Goal: Task Accomplishment & Management: Complete application form

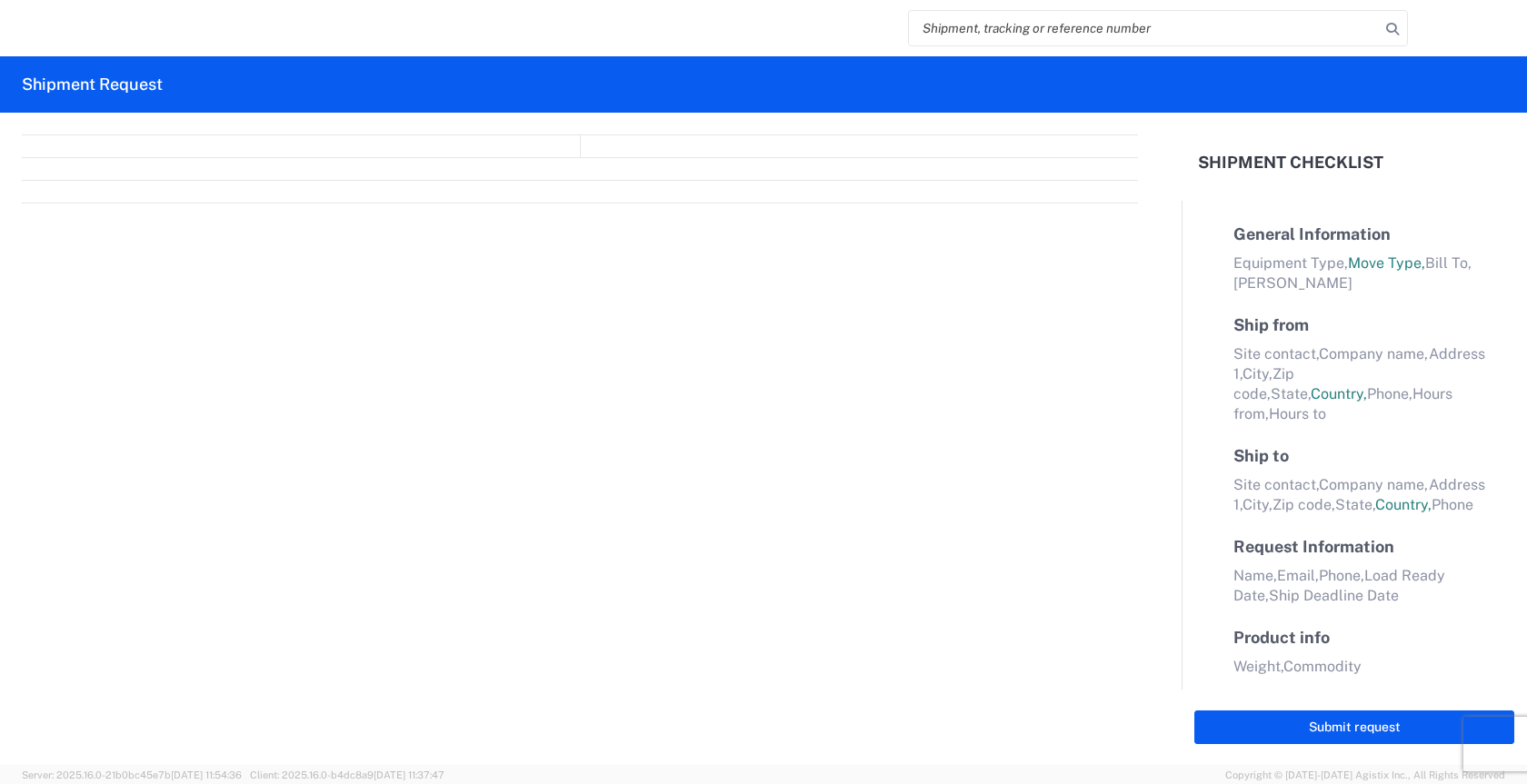
select select "FULL"
select select "LBS"
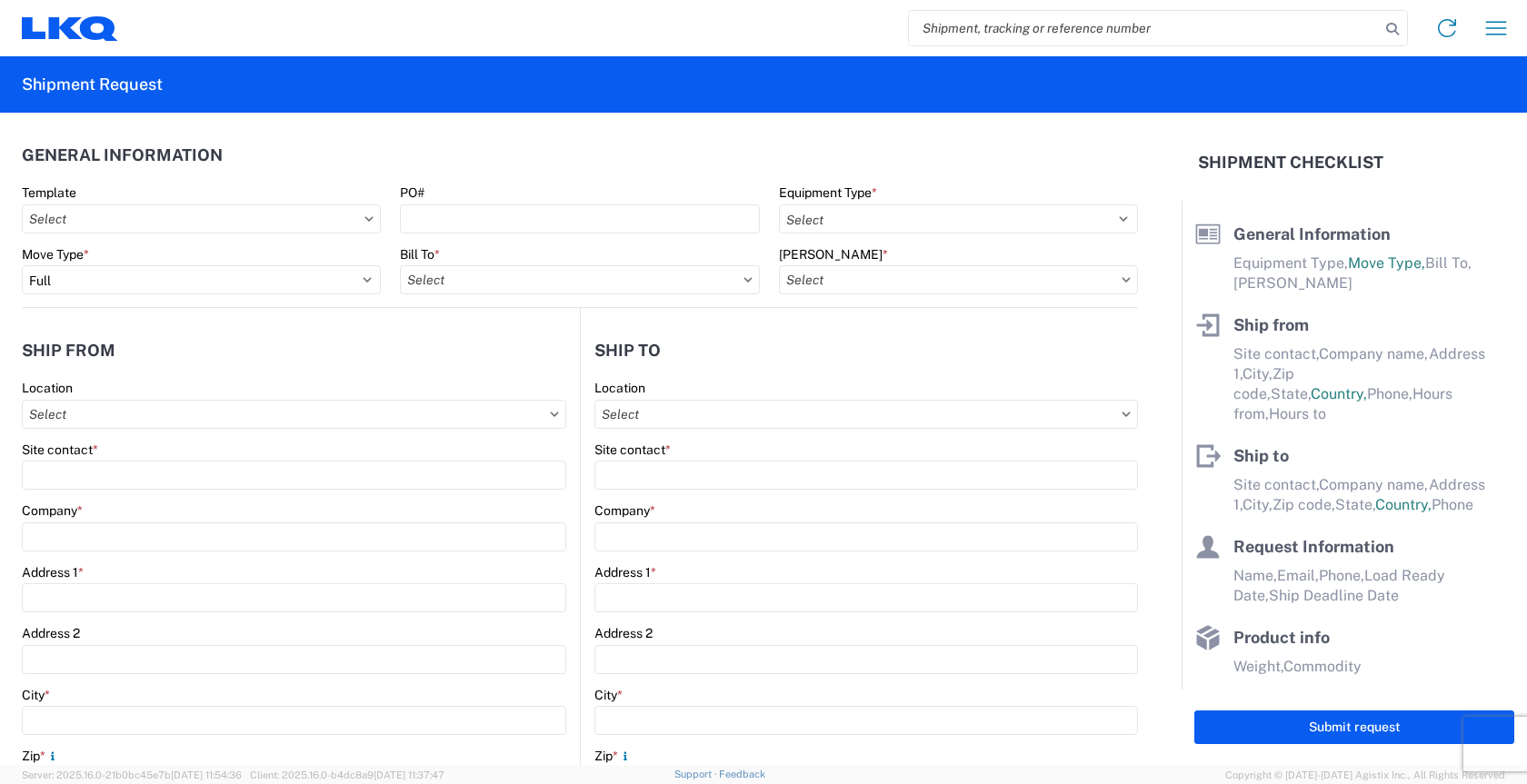
click at [958, 28] on input "search" at bounding box center [1144, 28] width 470 height 34
type input "56319198"
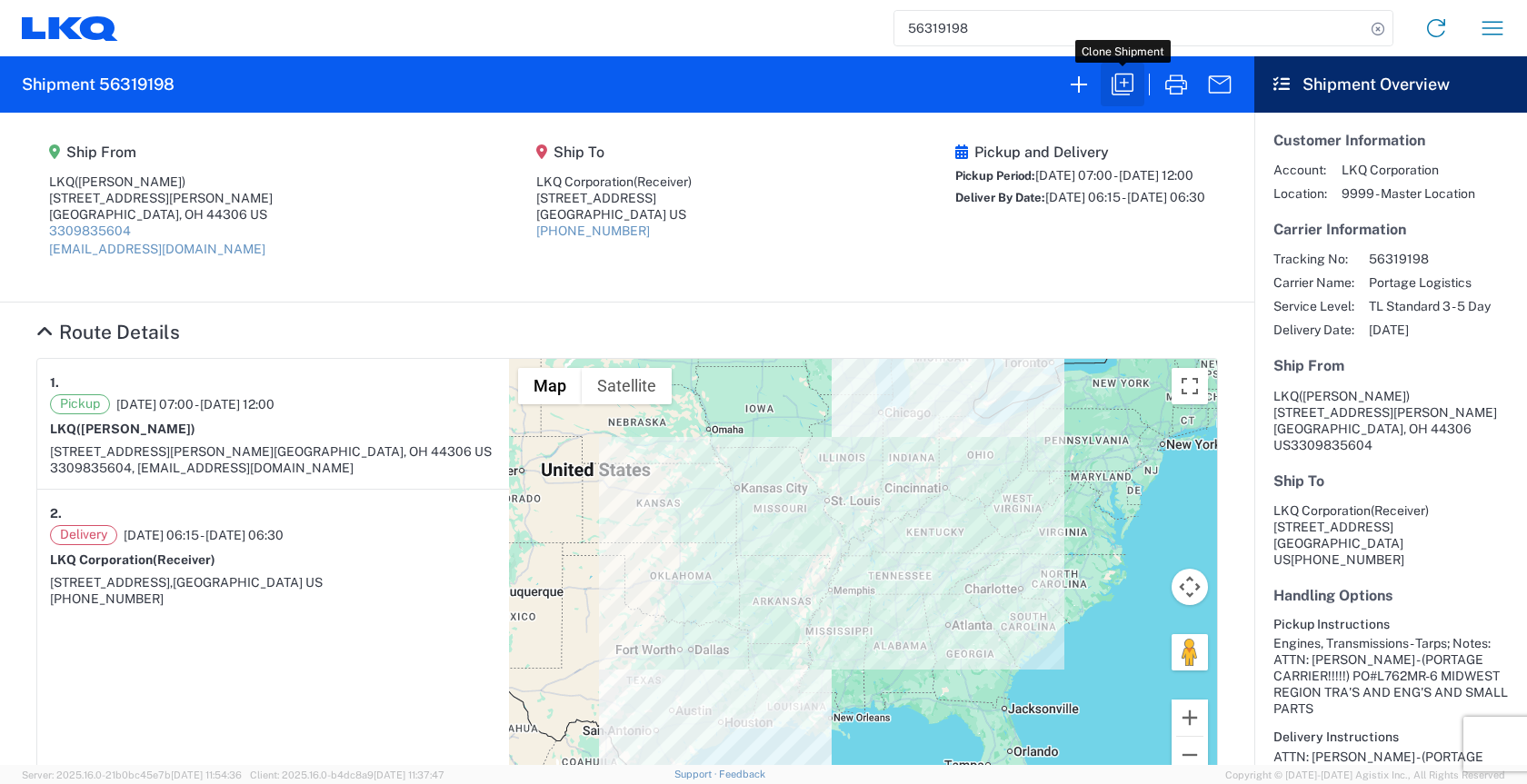
click at [1133, 90] on icon "button" at bounding box center [1122, 84] width 29 height 29
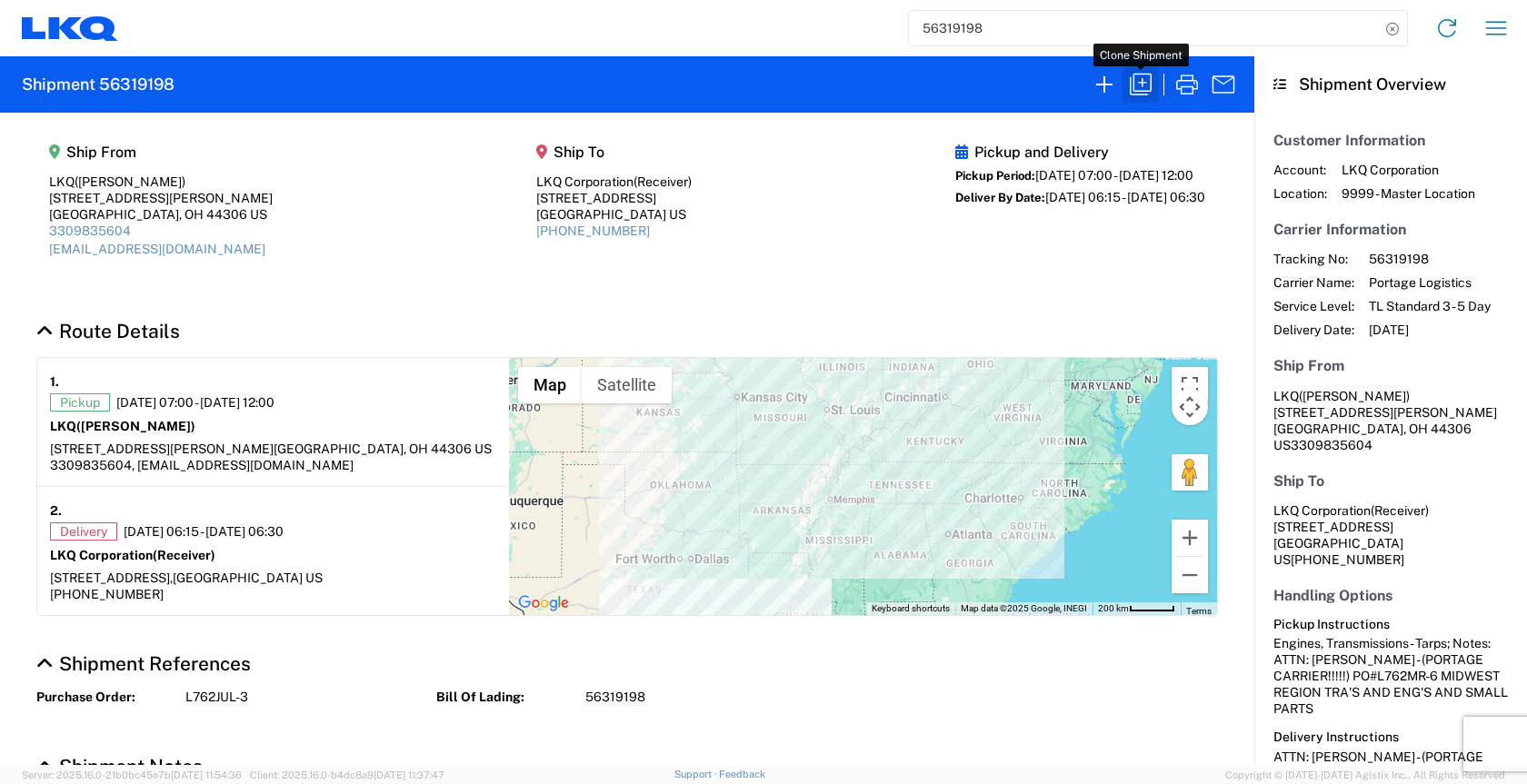
select select "FULL"
select select "LBS"
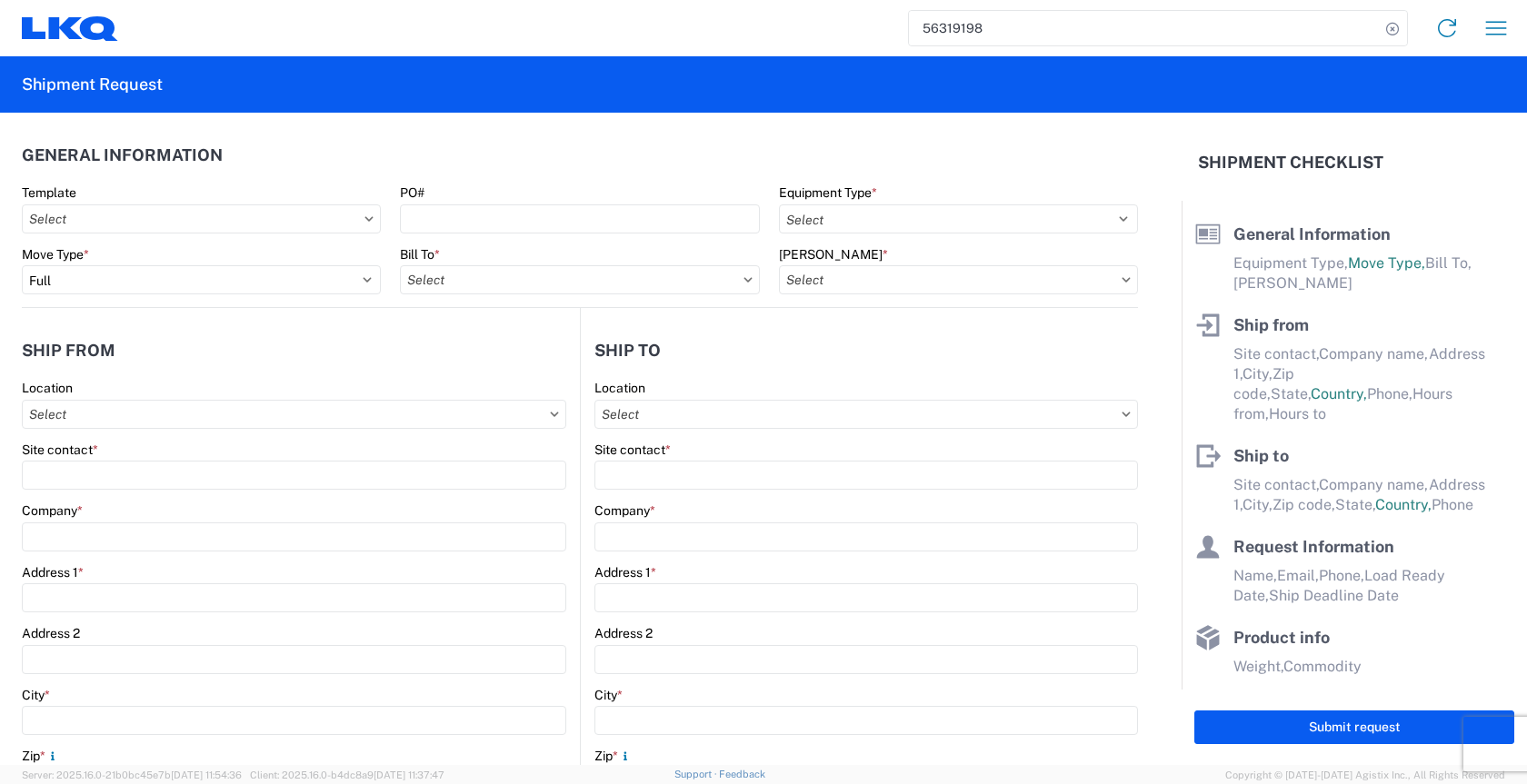
select select "STDV"
type input "[PERSON_NAME]"
type input "LKQ"
type input "[STREET_ADDRESS][PERSON_NAME]"
type input "Akron"
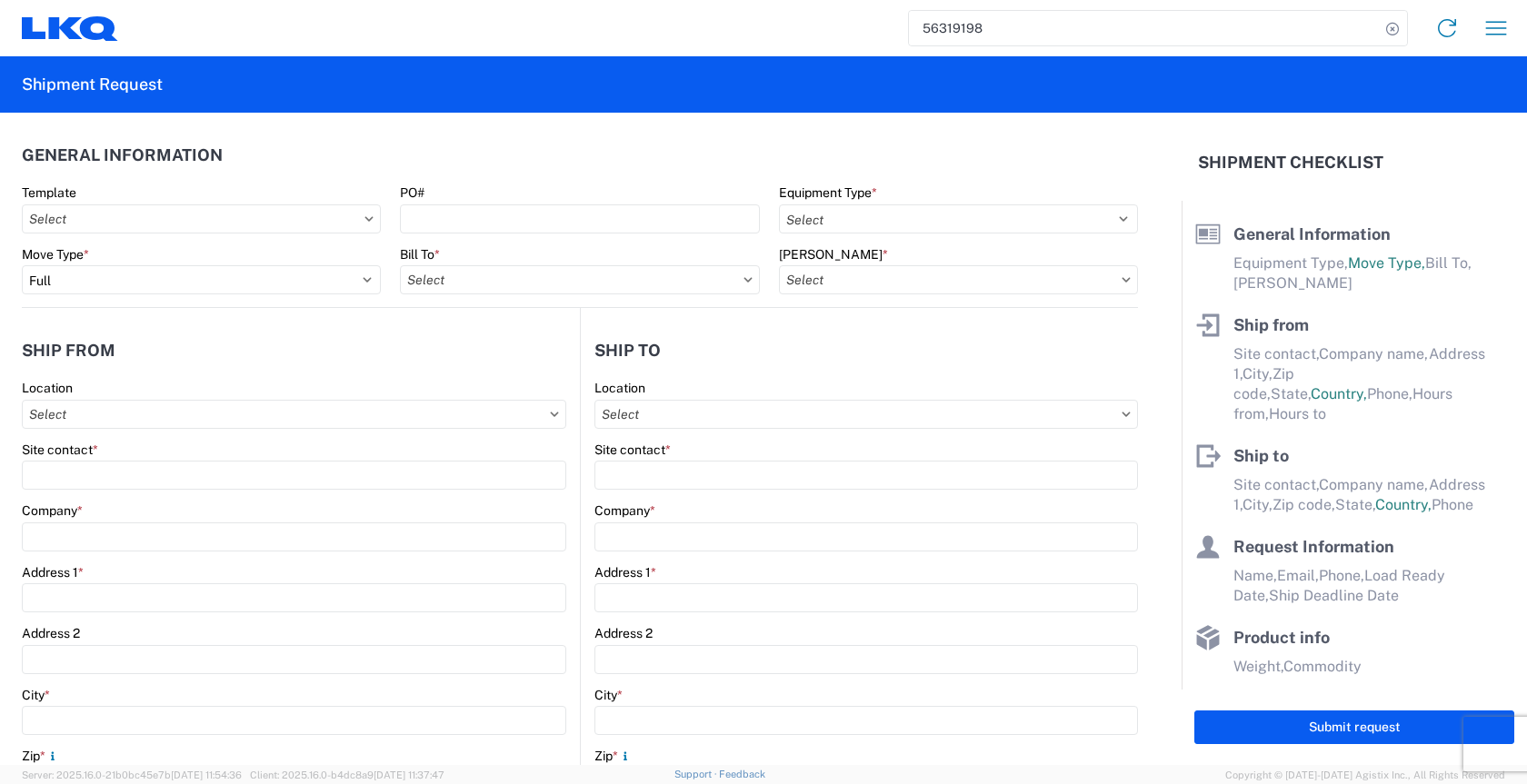
type input "44306"
type input "[EMAIL_ADDRESS][DOMAIN_NAME]"
type input "Receiver"
type input "LKQ Corporation"
type input "[STREET_ADDRESS]"
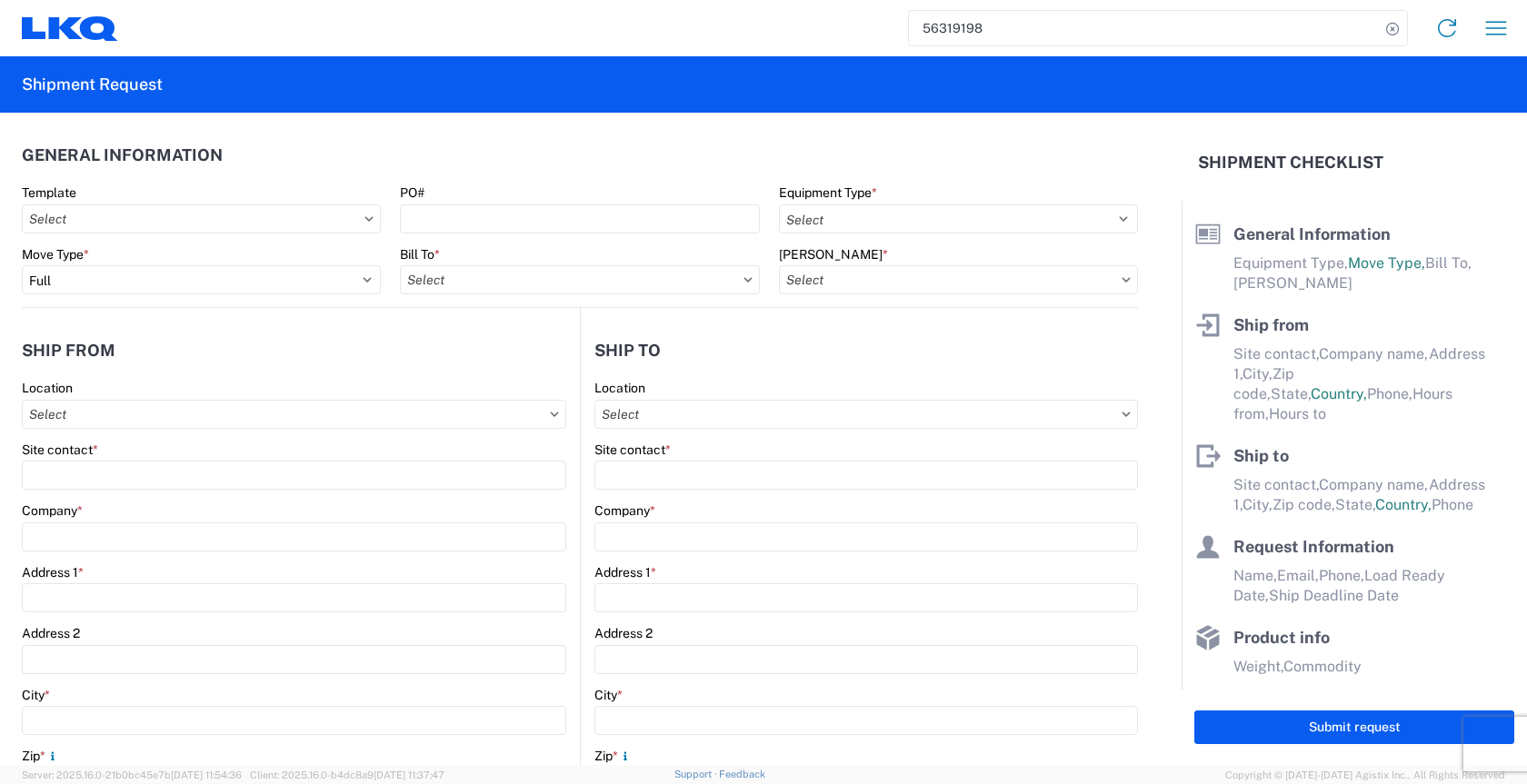
type input "[GEOGRAPHIC_DATA]"
type input "77038"
type input "[PERSON_NAME]"
type input "[EMAIL_ADDRESS][DOMAIN_NAME]"
type input "3309835604"
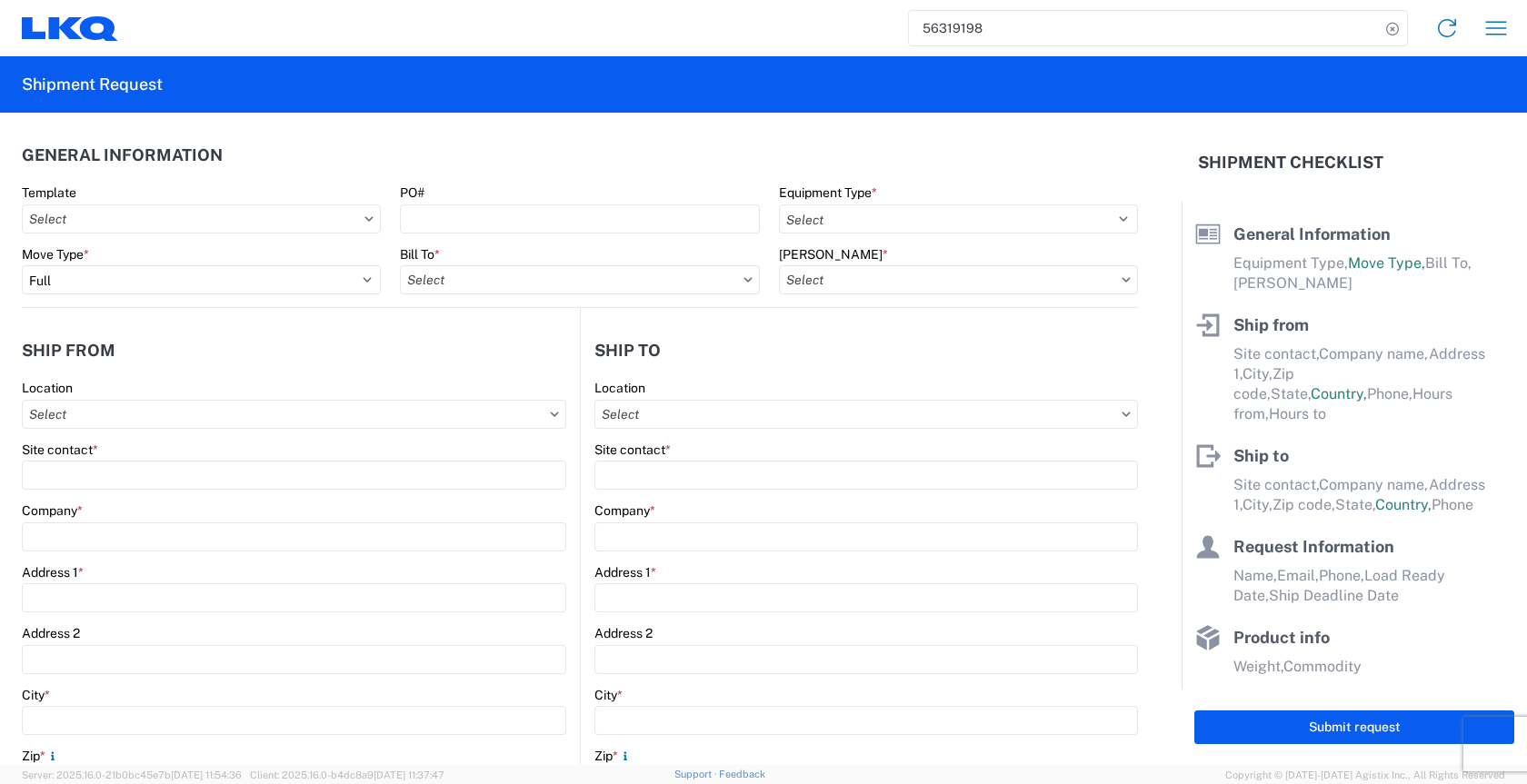
type input "[DATE]"
type textarea "ATTN: [PERSON_NAME] - (PORTAGE CARRIER!!!!!) PO#L762JUL-3 MIDWEST REGION TRA'S …"
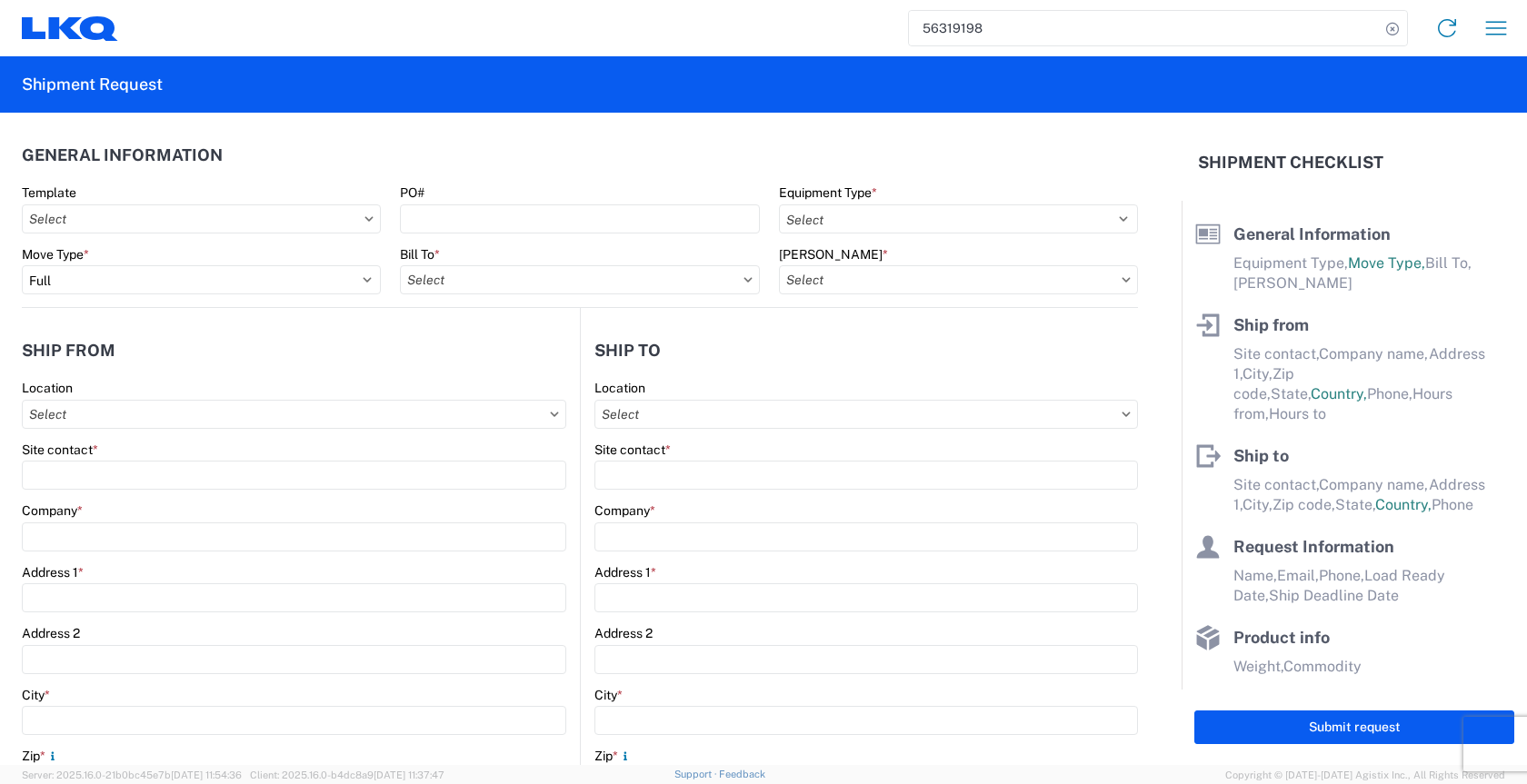
type input "43000"
type input "Engines, Transmissions"
type input "30"
type input "1"
type textarea "ATTN: [PERSON_NAME] - (PORTAGE CARRIER!!!!!) PO#L762MR-6 MIDWEST REGION TRA'S A…"
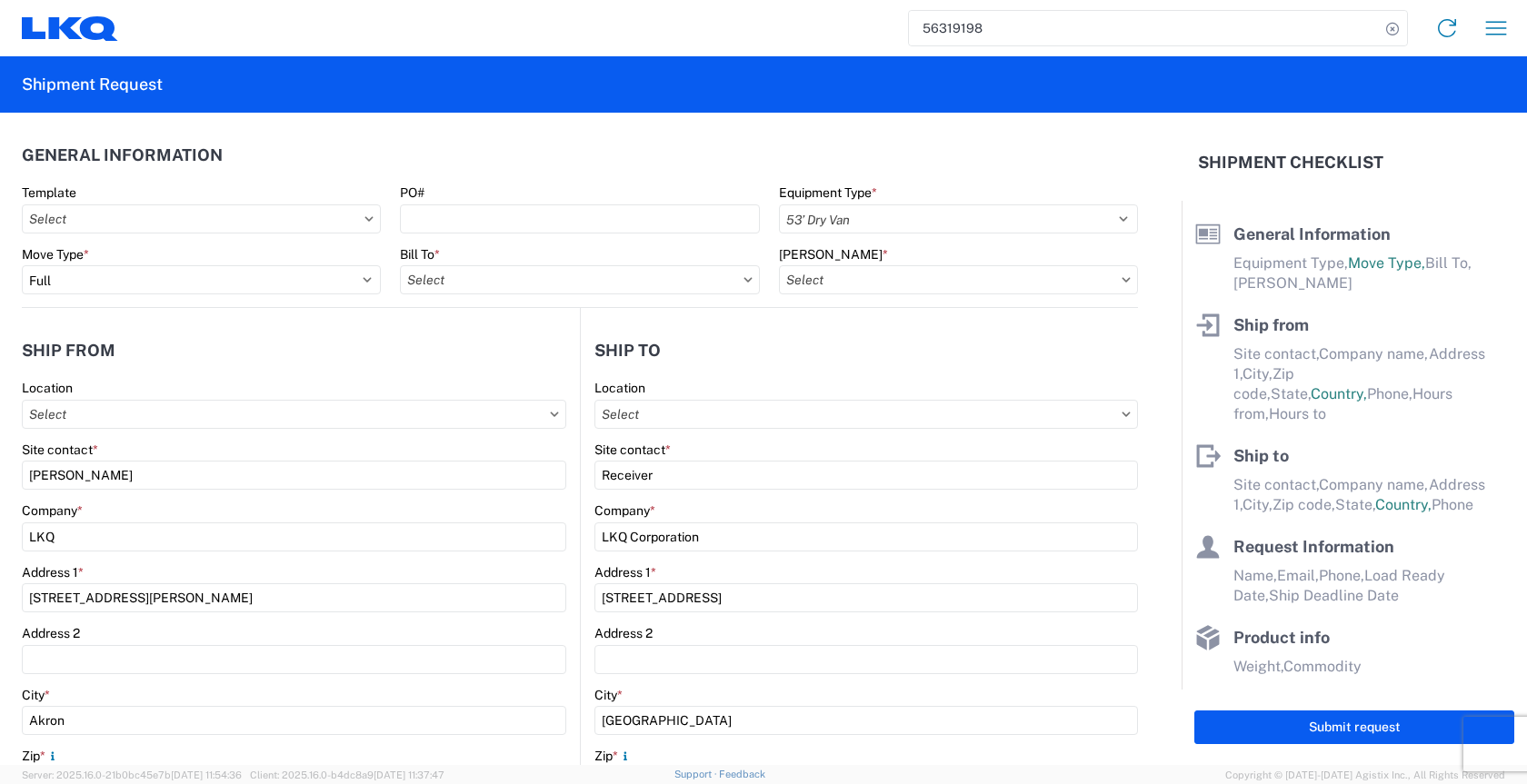
select select "US"
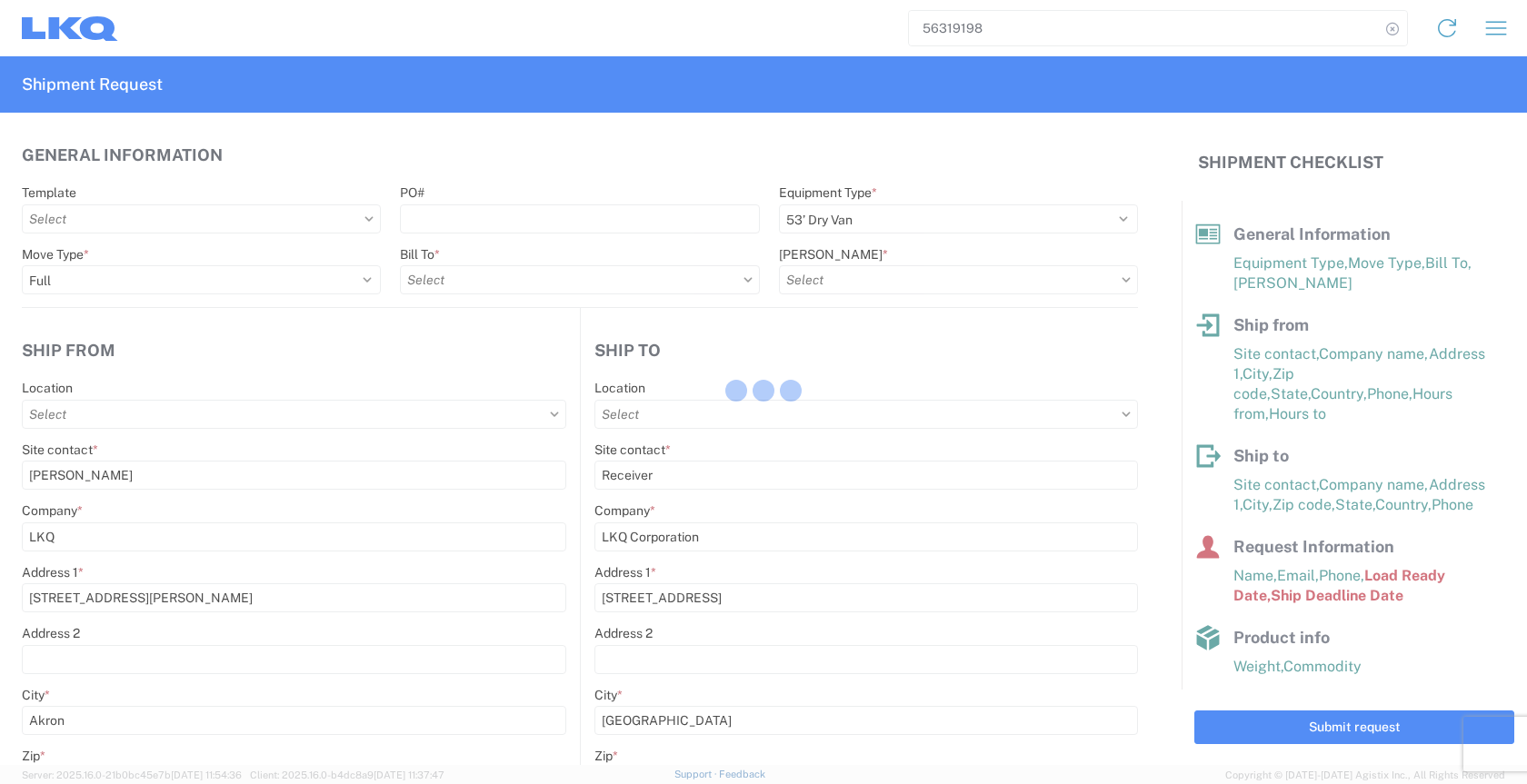
type input "1300 - LKQ [PERSON_NAME] - Akron"
type input "1300-1000-50180-0000 - 1300 Freight In - Salvage"
type input "1760 - LKQ Best Core"
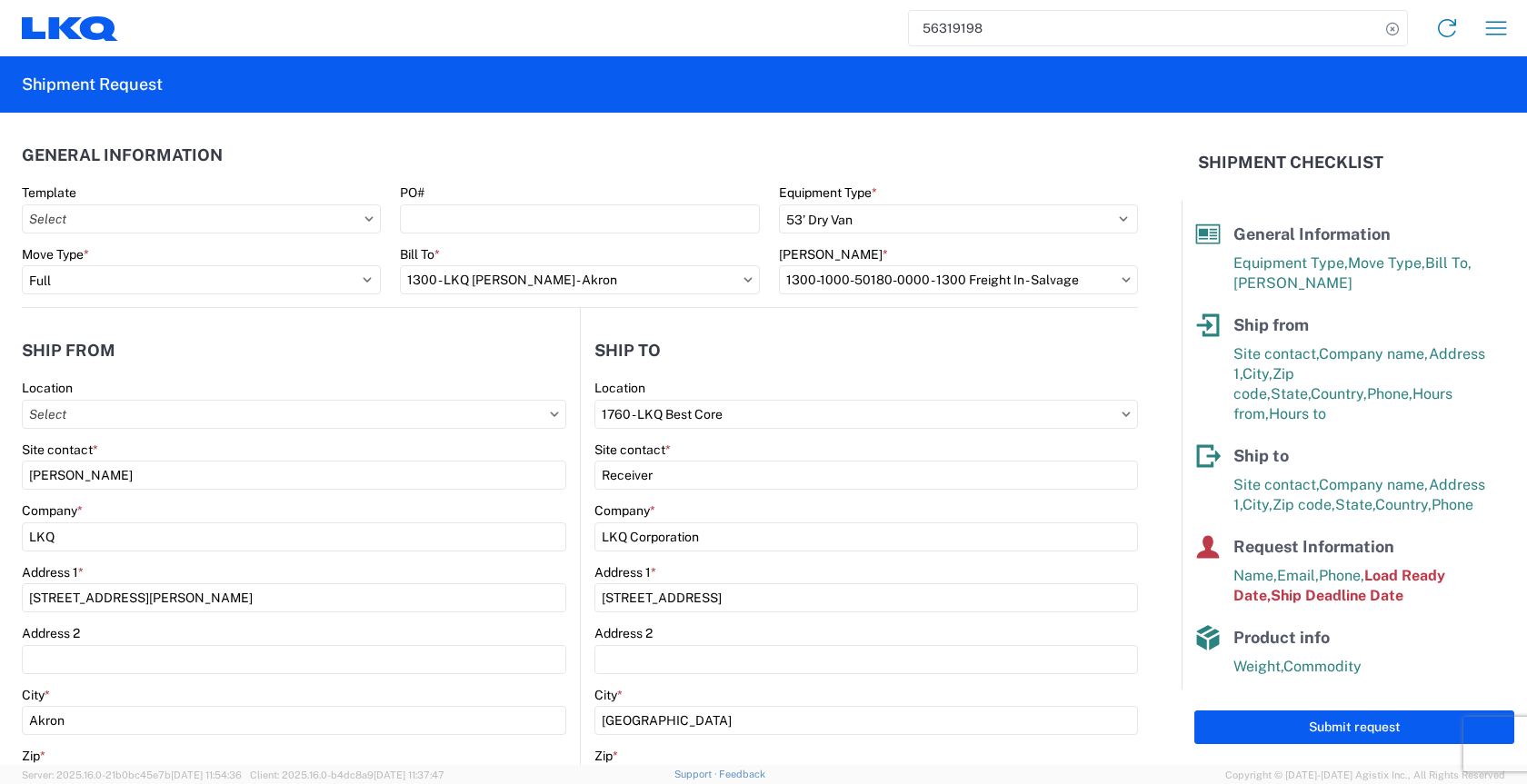
type input "1300 - LKQ [PERSON_NAME] - Akron"
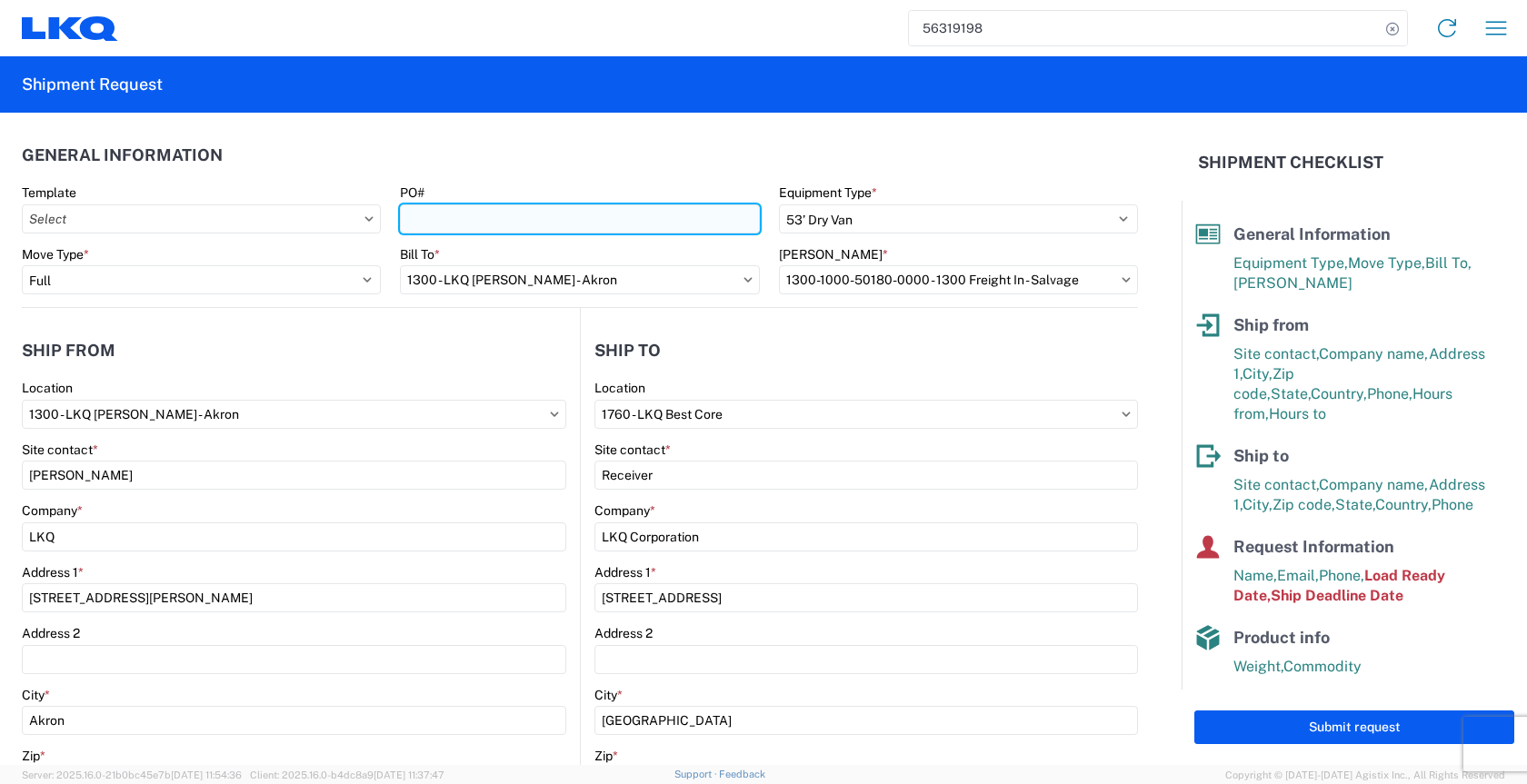
click at [454, 216] on input "PO#" at bounding box center [580, 219] width 359 height 29
paste input "L762AUG9"
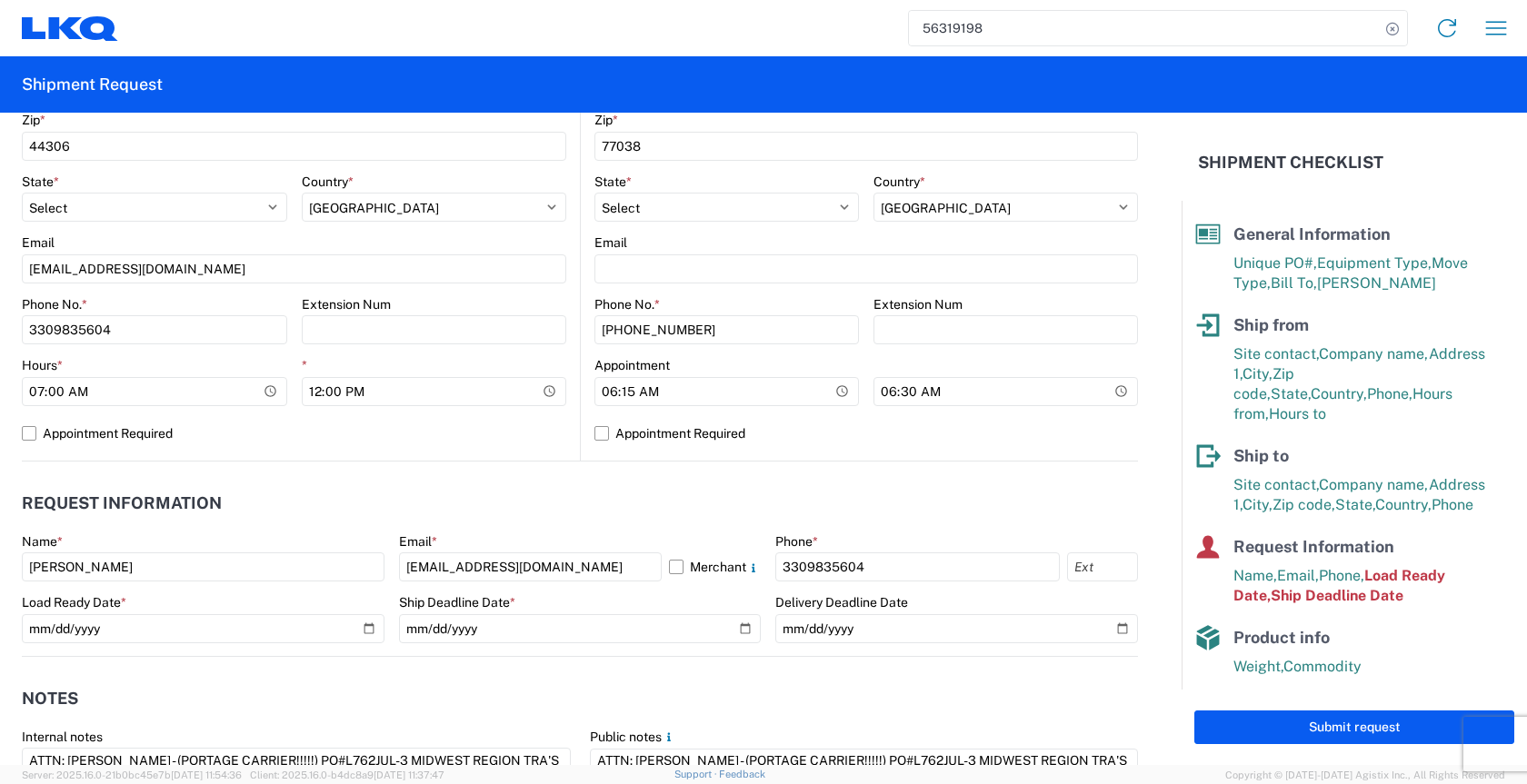
scroll to position [727, 0]
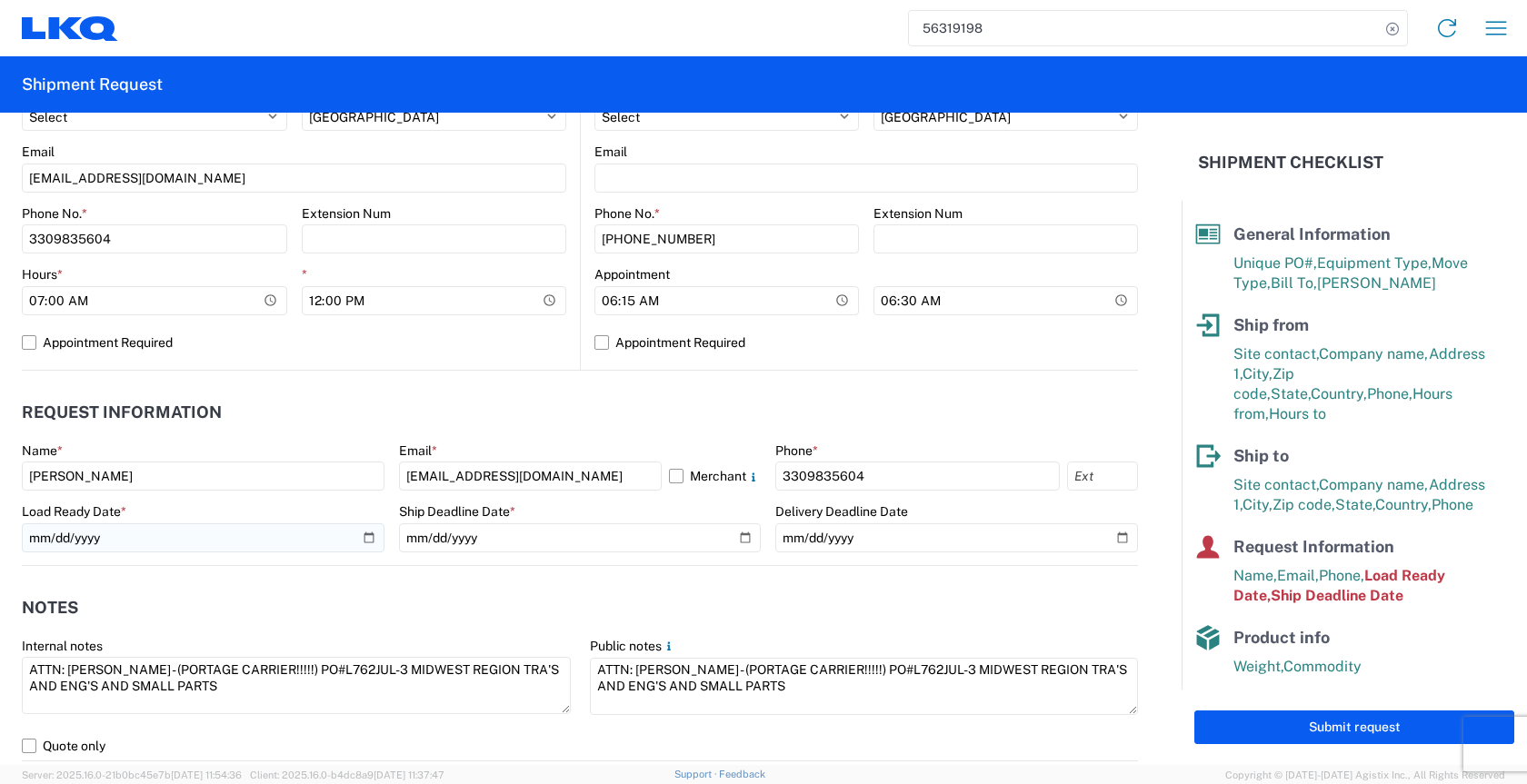
type input "L762AUG9"
click at [357, 533] on input "[DATE]" at bounding box center [203, 538] width 362 height 29
type input "[DATE]"
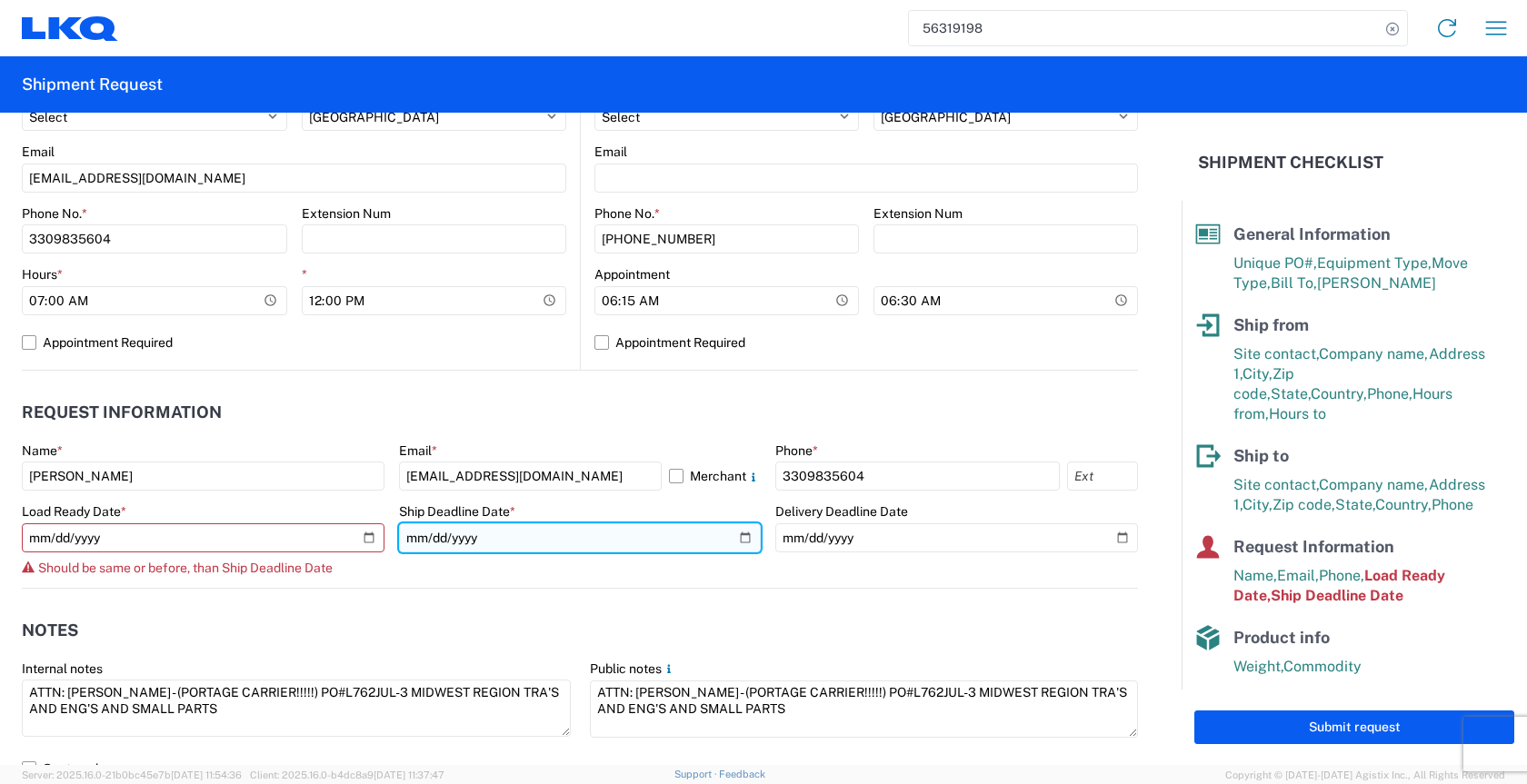
click at [738, 537] on input "[DATE]" at bounding box center [580, 538] width 362 height 29
type input "[DATE]"
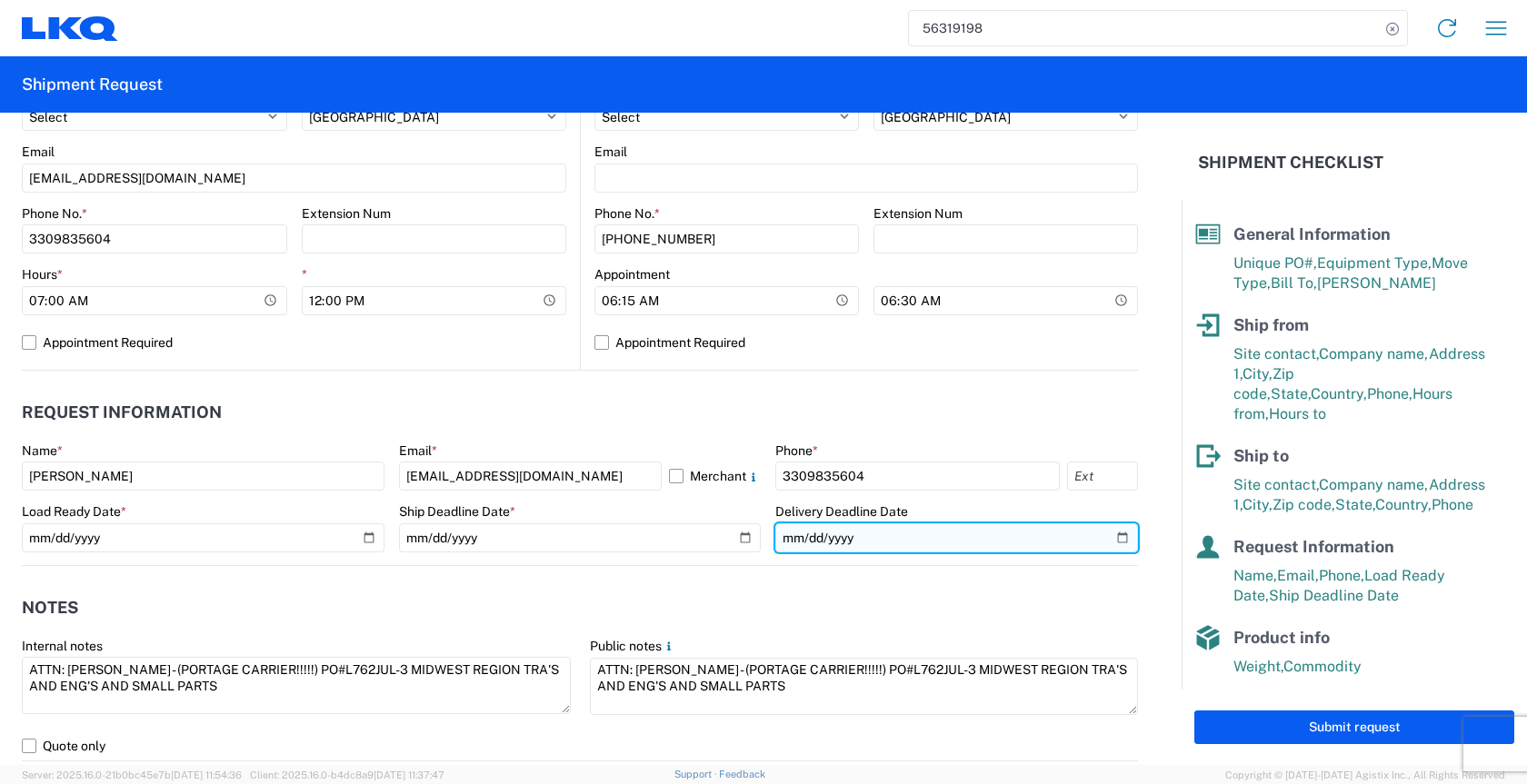
click at [1107, 535] on input "[DATE]" at bounding box center [957, 538] width 362 height 29
type input "[DATE]"
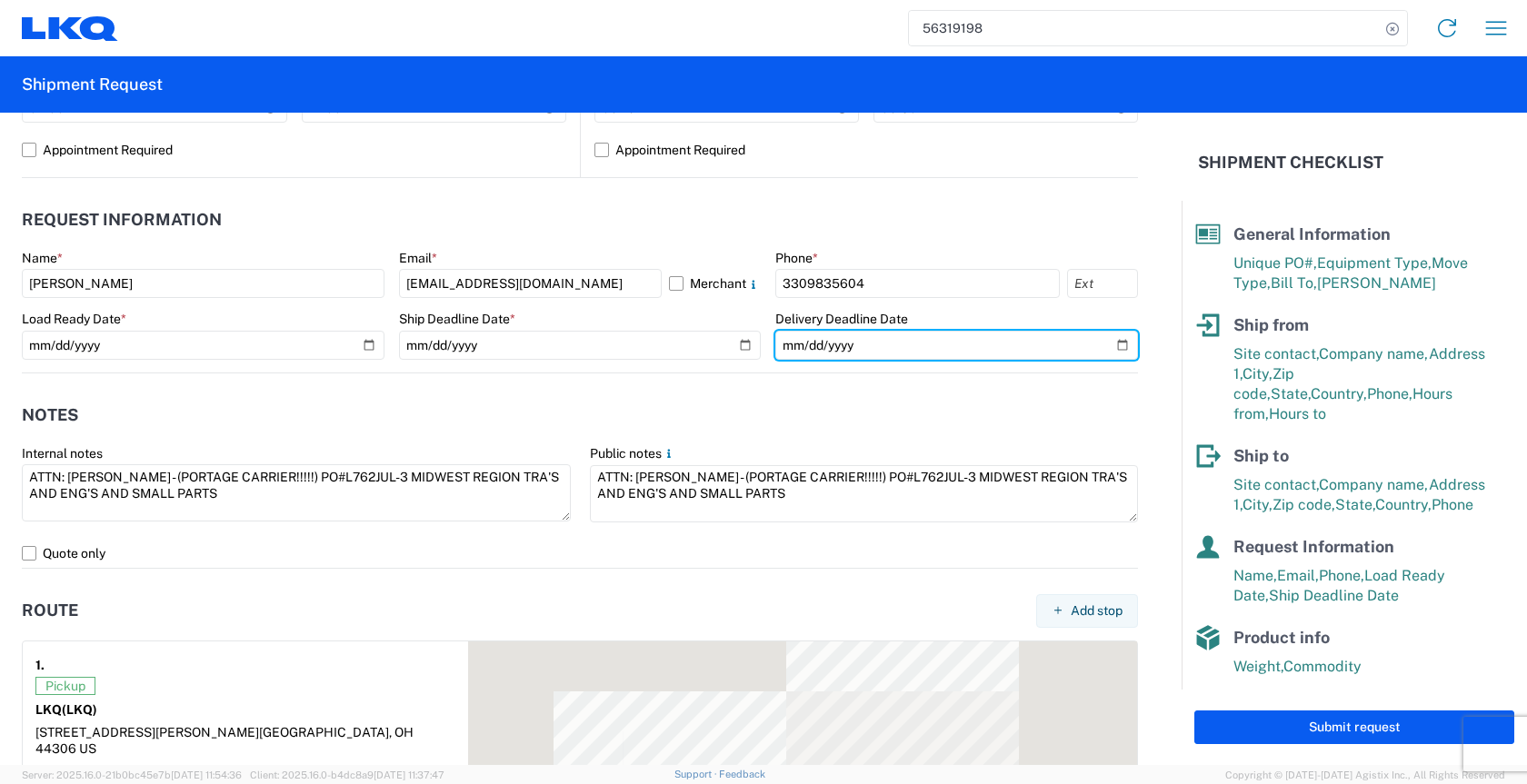
scroll to position [999, 0]
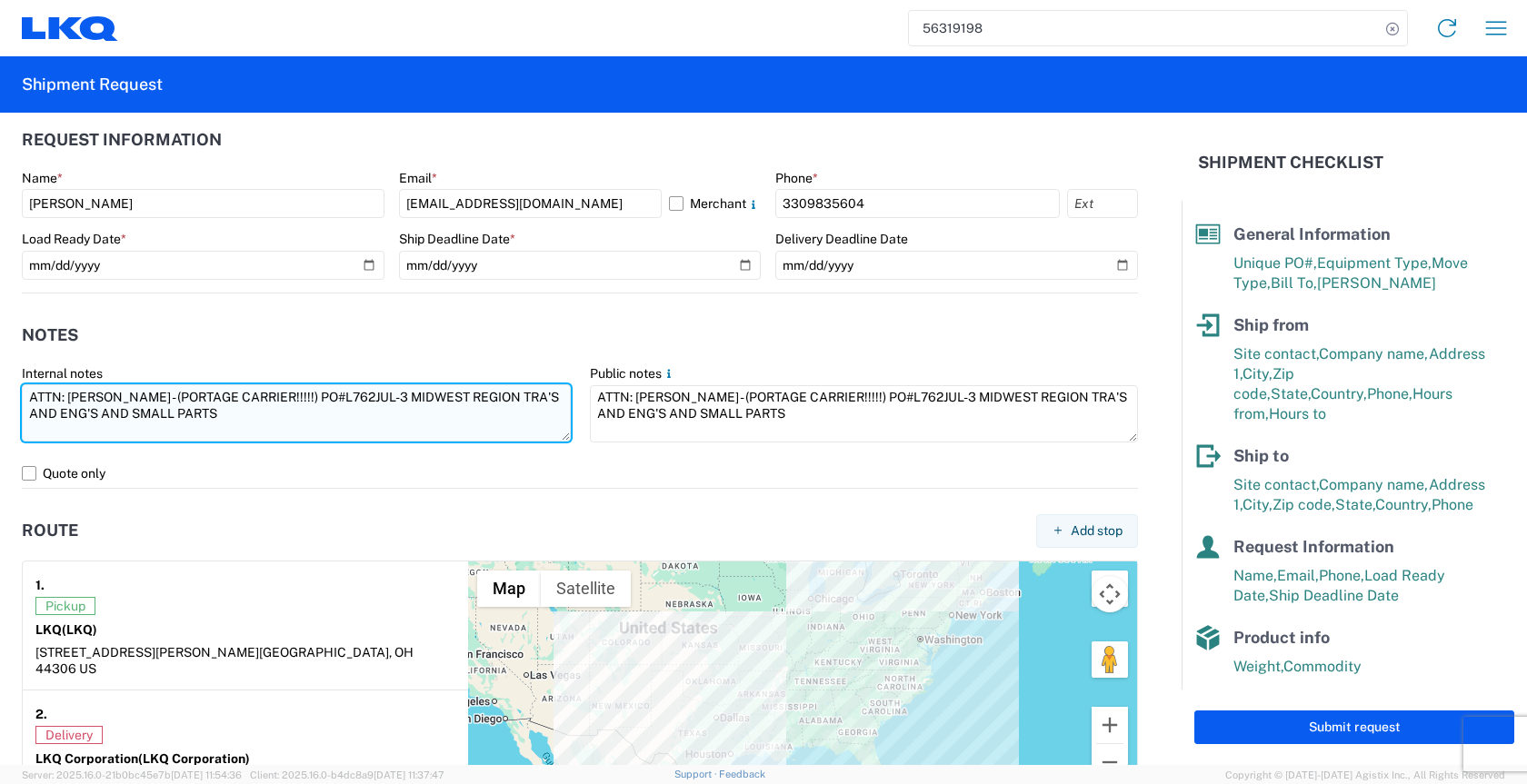
drag, startPoint x: 402, startPoint y: 402, endPoint x: 339, endPoint y: 402, distance: 63.0
click at [339, 402] on textarea "ATTN: [PERSON_NAME] - (PORTAGE CARRIER!!!!!) PO#L762JUL-3 MIDWEST REGION TRA'S …" at bounding box center [296, 412] width 549 height 57
paste textarea "[DATE]"
drag, startPoint x: 373, startPoint y: 409, endPoint x: 0, endPoint y: 338, distance: 379.7
click at [0, 338] on form "General Information Template PO# L762AUG9 Equipment Type * Select 53’ Dry Van F…" at bounding box center [591, 439] width 1182 height 652
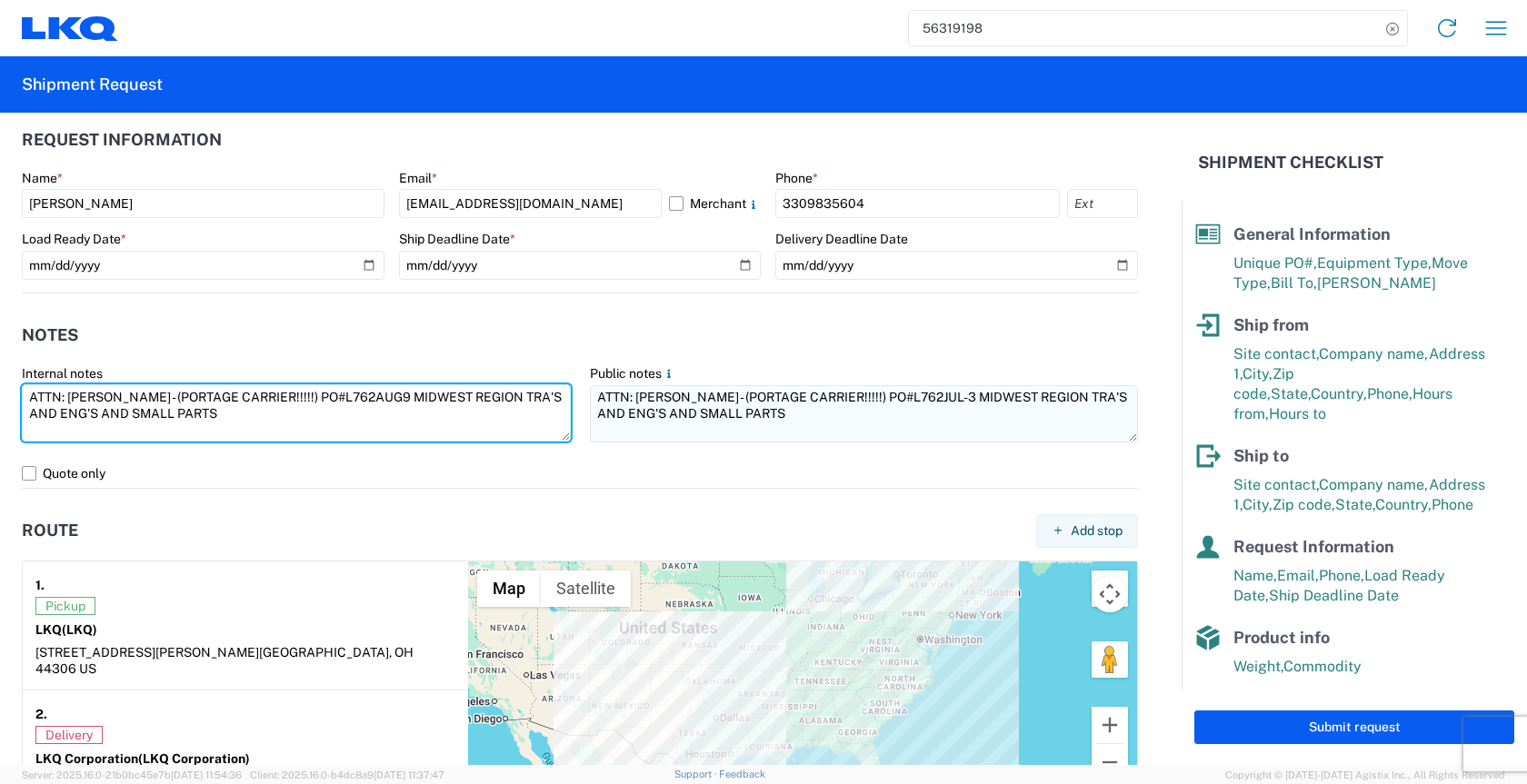
type textarea "ATTN: [PERSON_NAME] - (PORTAGE CARRIER!!!!!) PO#L762AUG9 MIDWEST REGION TRA'S A…"
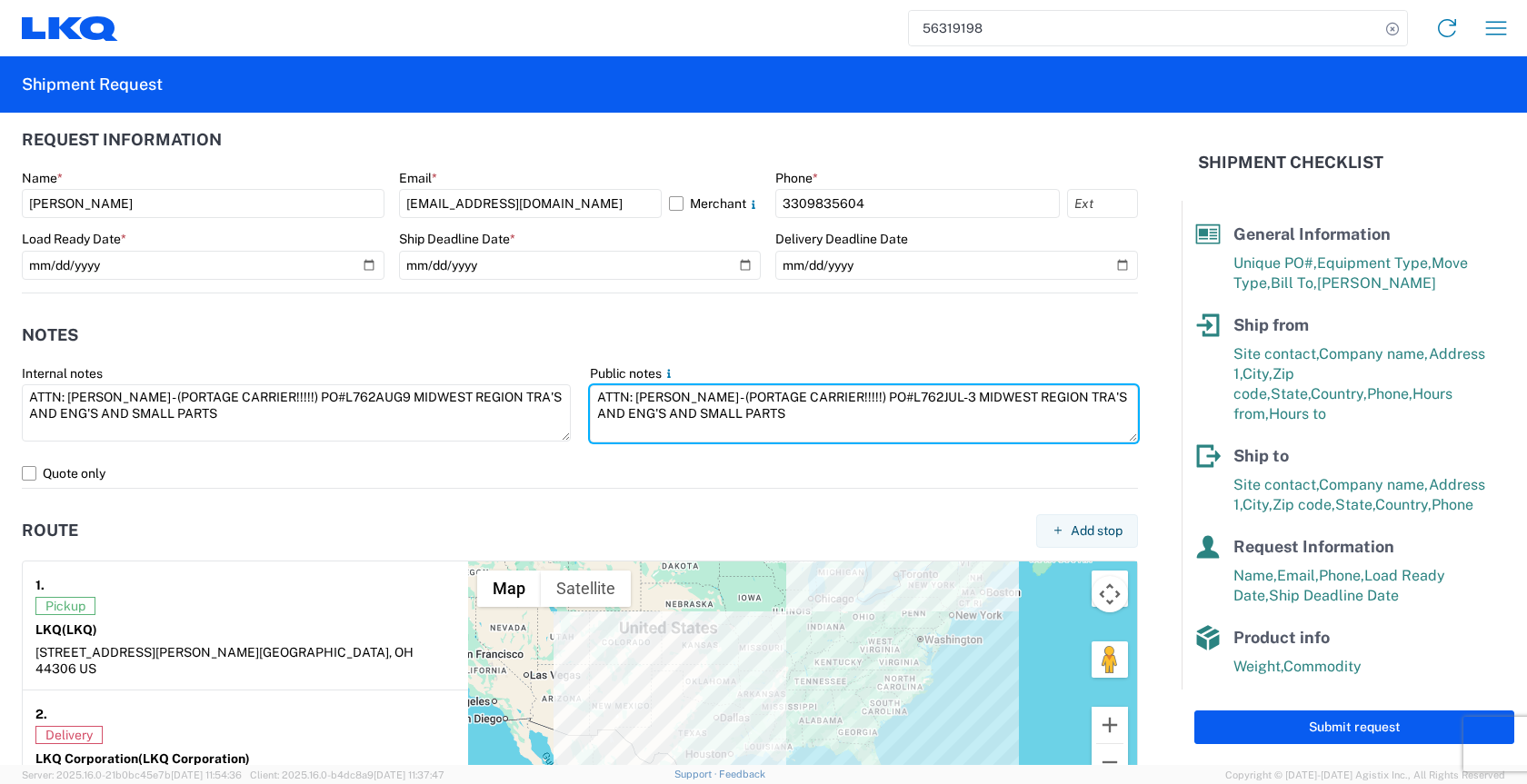
drag, startPoint x: 786, startPoint y: 430, endPoint x: 230, endPoint y: 350, distance: 561.7
click at [230, 350] on agx-form-section "Notes Internal notes ATTN: [PERSON_NAME] - (PORTAGE CARRIER!!!!!) PO#L762AUG9 M…" at bounding box center [580, 402] width 1116 height 173
paste textarea "[DATE]"
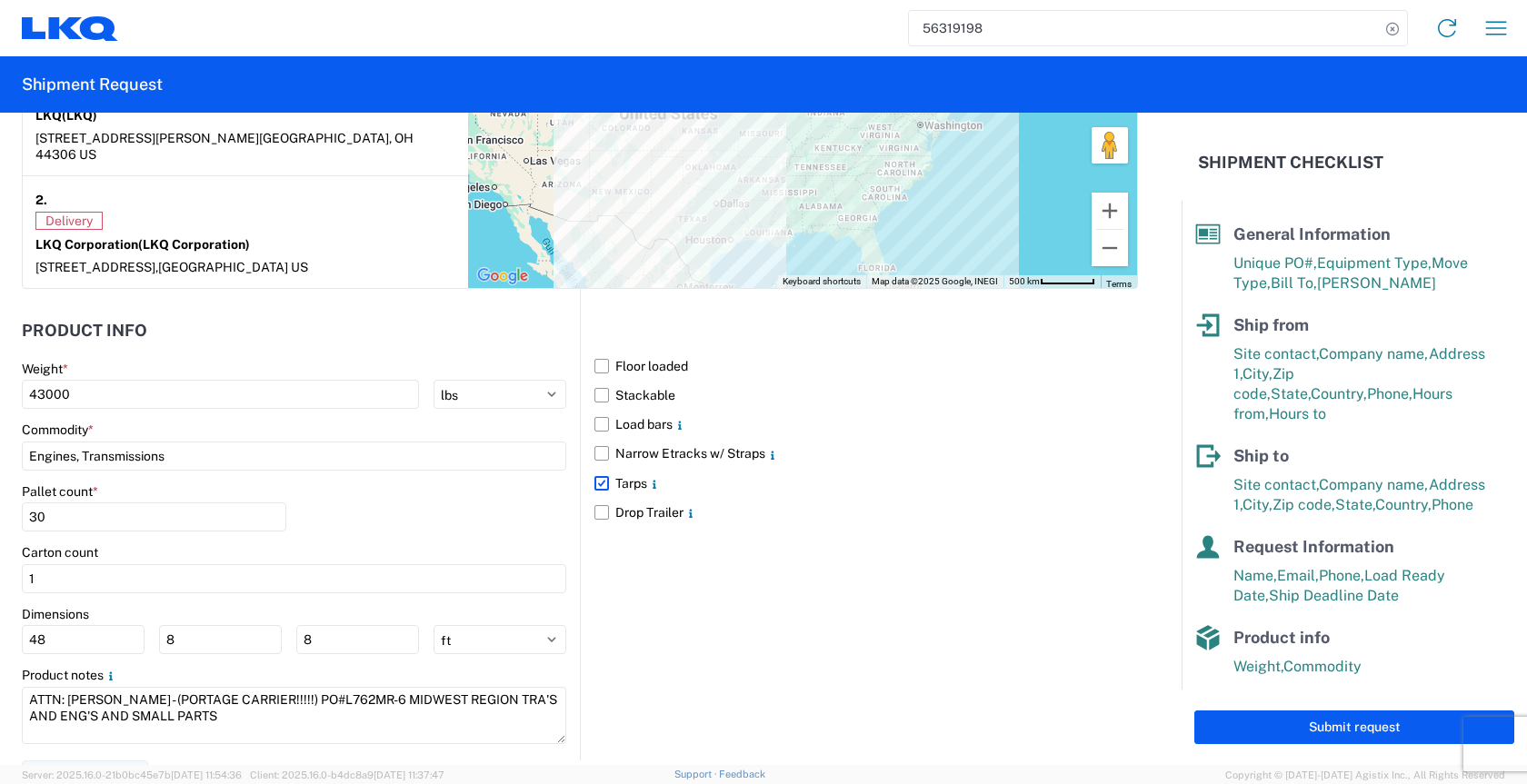
scroll to position [1526, 0]
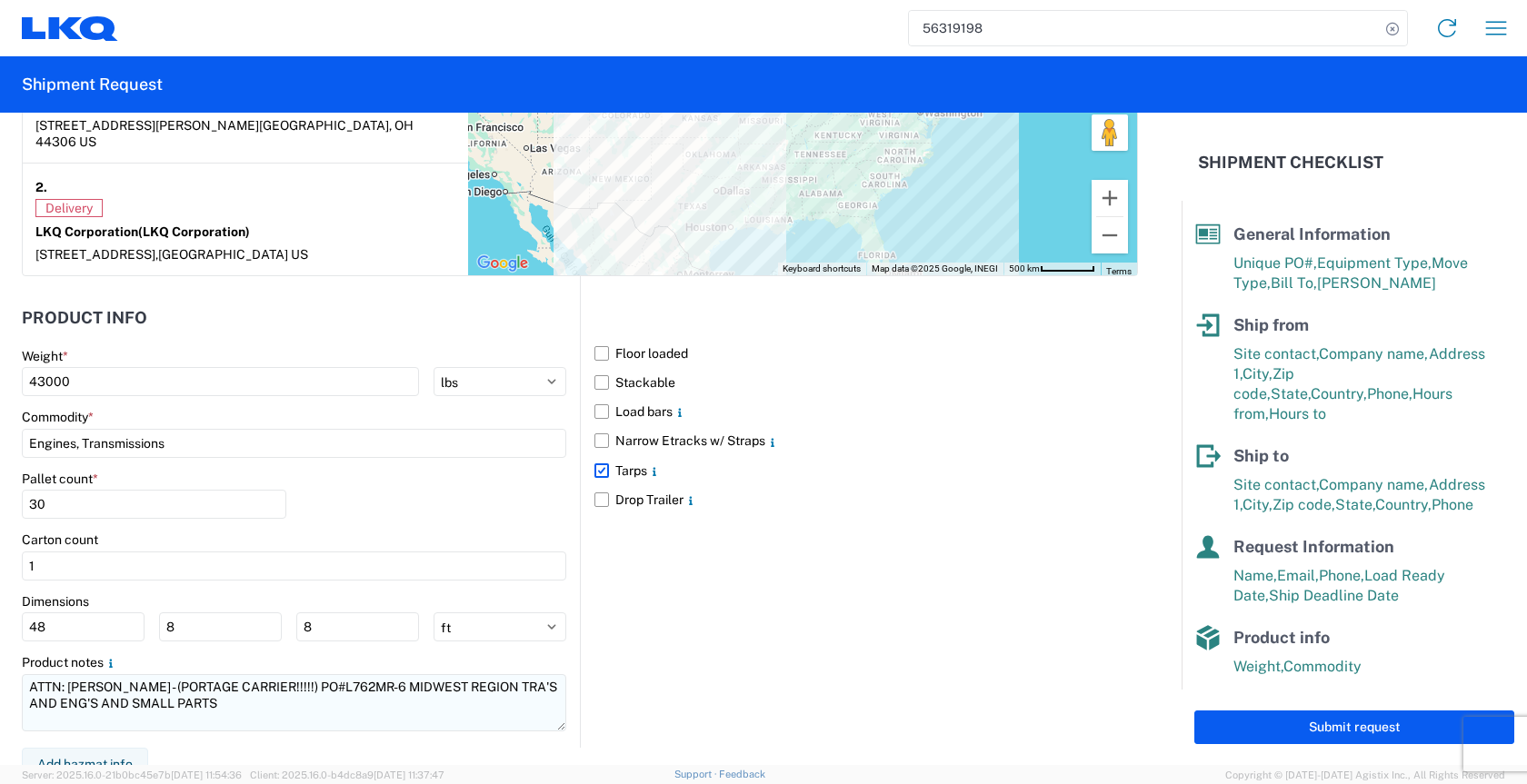
type textarea "ATTN: [PERSON_NAME] - (PORTAGE CARRIER!!!!!) PO#L762AUG9 MIDWEST REGION TRA'S A…"
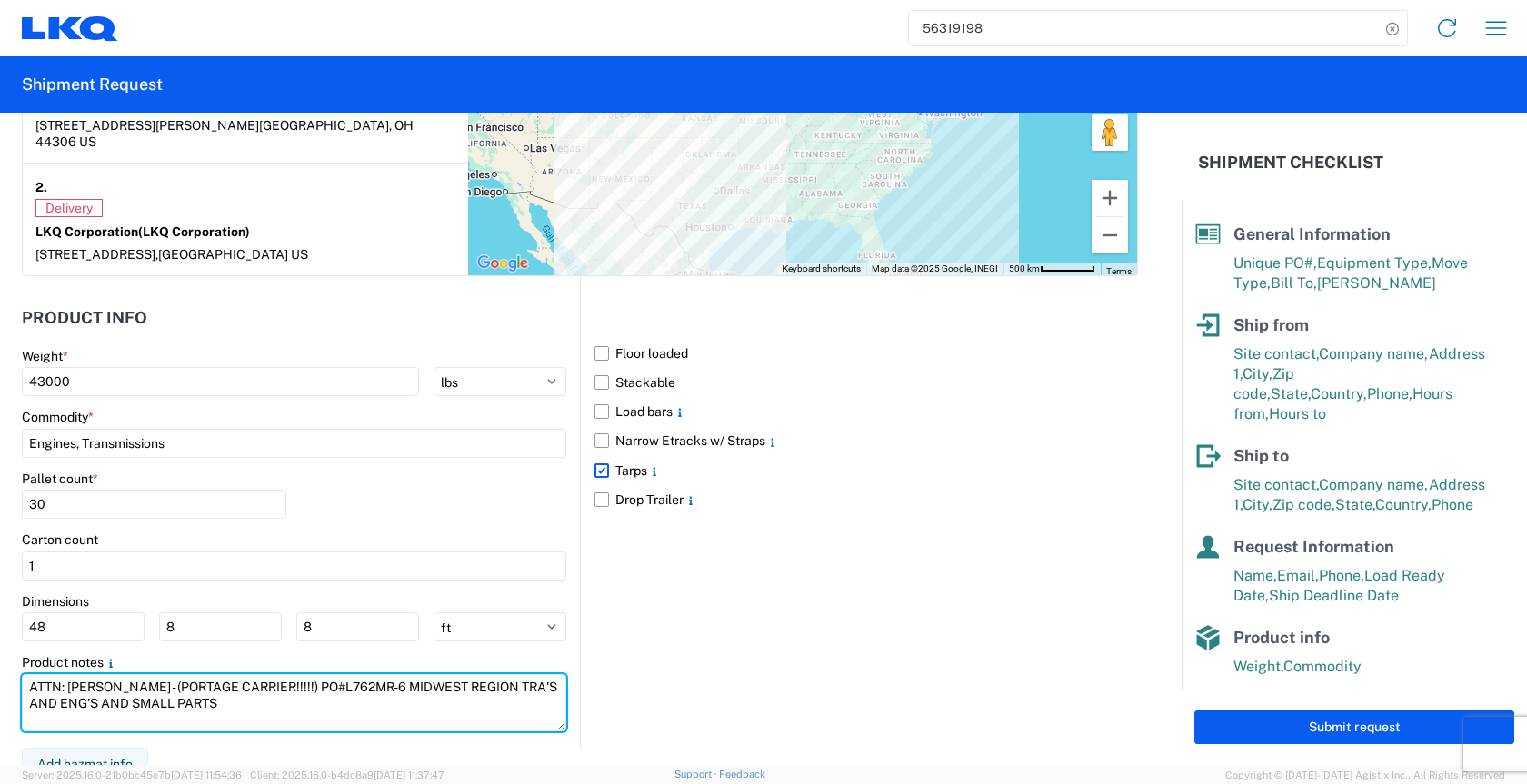
drag, startPoint x: 285, startPoint y: 684, endPoint x: 0, endPoint y: 586, distance: 301.4
click at [0, 586] on form "General Information Template PO# L762AUG9 Equipment Type * Select 53’ Dry Van F…" at bounding box center [591, 439] width 1182 height 652
paste textarea "[DATE]"
type textarea "ATTN: [PERSON_NAME] - (PORTAGE CARRIER!!!!!) PO#L762AUG9 MIDWEST REGION TRA'S A…"
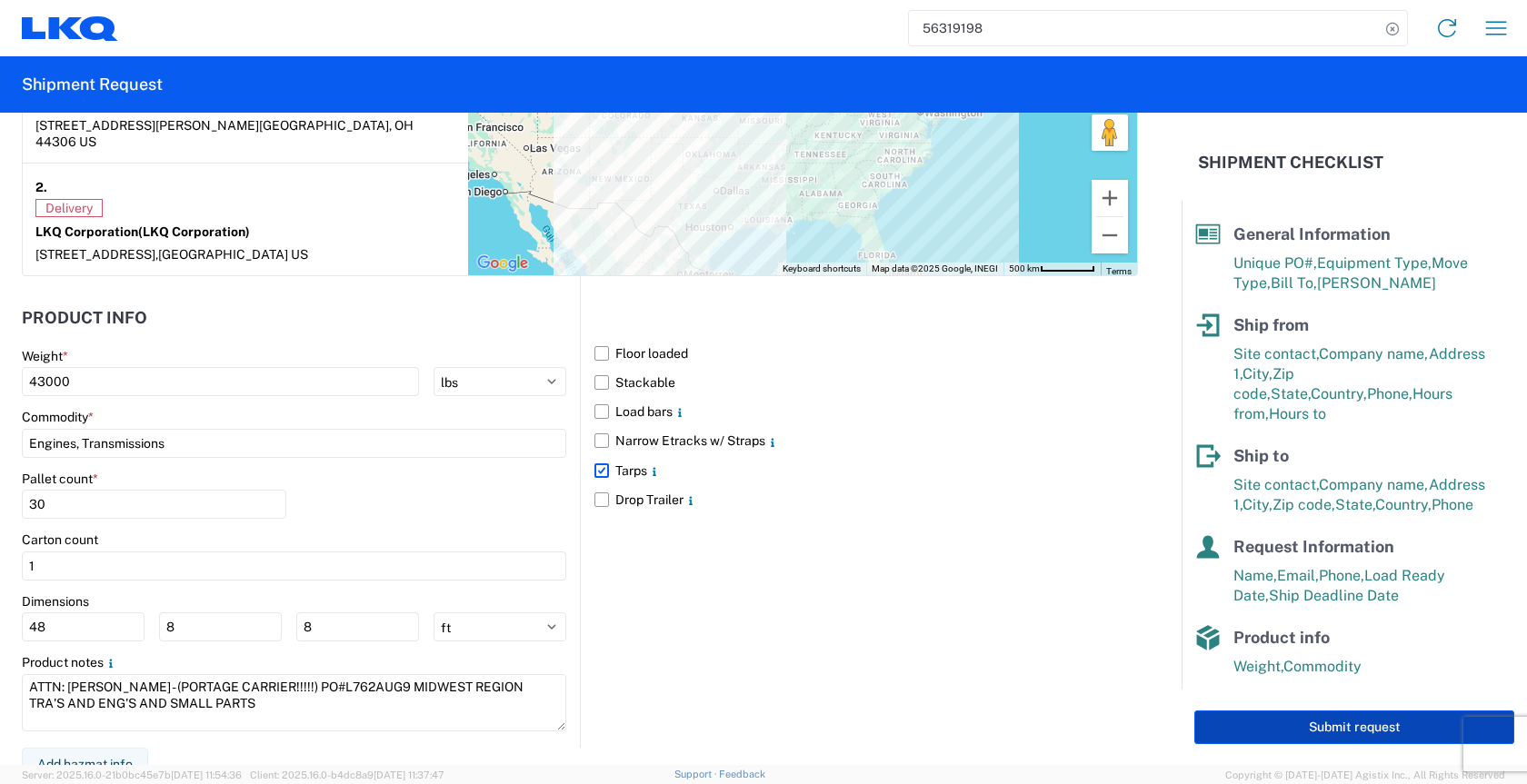
click at [1294, 720] on button "Submit request" at bounding box center [1353, 726] width 320 height 33
